Goal: Task Accomplishment & Management: Manage account settings

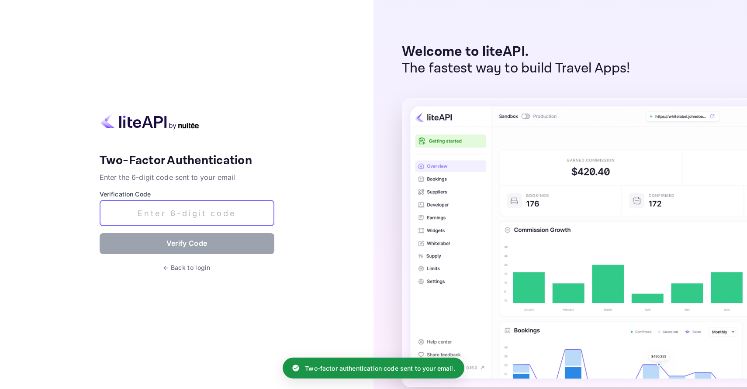
click at [187, 220] on input "text" at bounding box center [187, 214] width 175 height 26
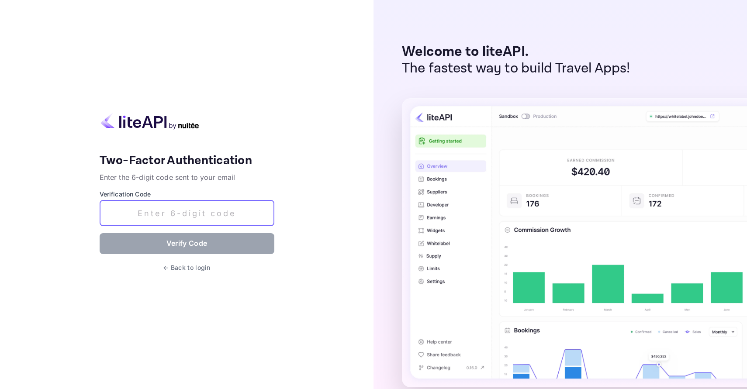
click at [181, 218] on input "text" at bounding box center [187, 214] width 175 height 26
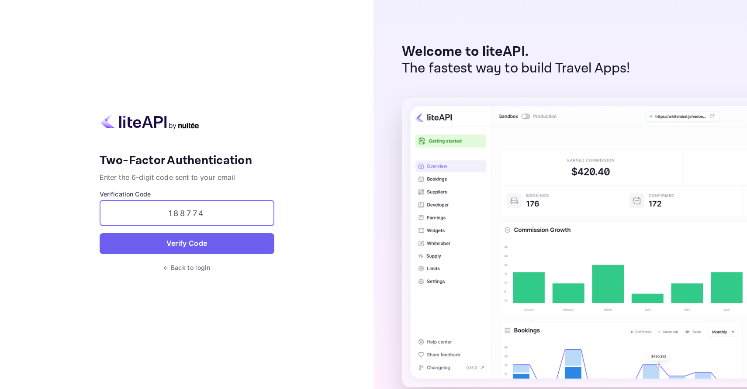
type input "188774"
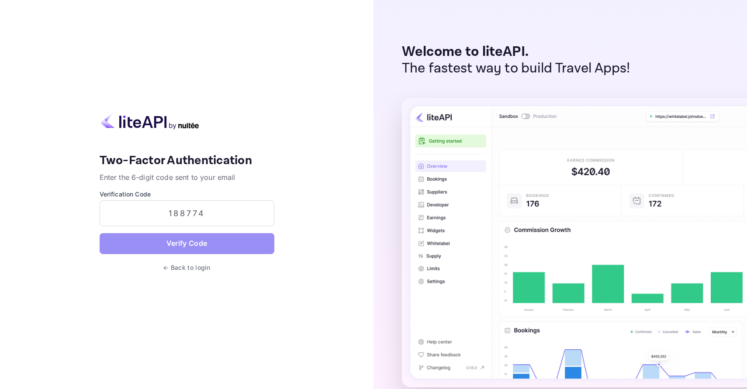
click at [188, 244] on button "Verify Code" at bounding box center [187, 243] width 175 height 21
